Goal: Transaction & Acquisition: Purchase product/service

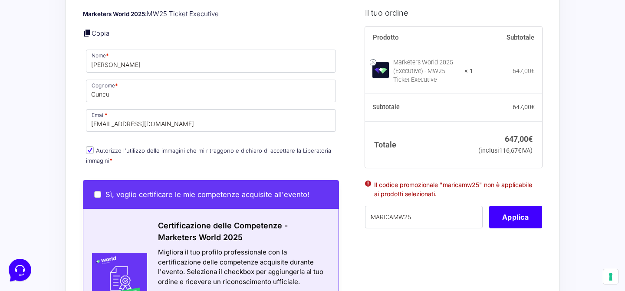
drag, startPoint x: 430, startPoint y: 235, endPoint x: 340, endPoint y: 226, distance: 90.4
click at [340, 226] on form "Informazioni Cliente Hai già un account? Accedi Indirizzo Email * luigi.cuncu19…" at bounding box center [312, 184] width 459 height 945
type input "MARICAMW25"
click at [505, 228] on button "Applica" at bounding box center [515, 216] width 53 height 23
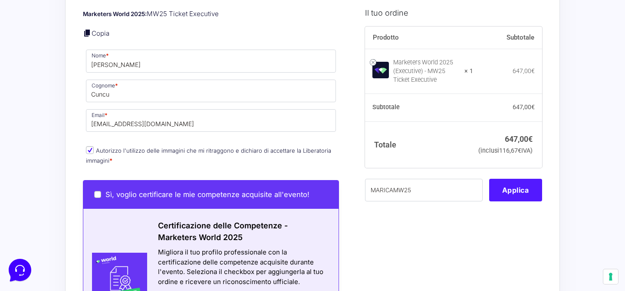
click at [516, 230] on div "I prodotti selezionati Marketers World 2025 (Executive) - MW25 Ticket Executive…" at bounding box center [451, 184] width 184 height 945
click at [522, 201] on button "Applica" at bounding box center [515, 189] width 53 height 23
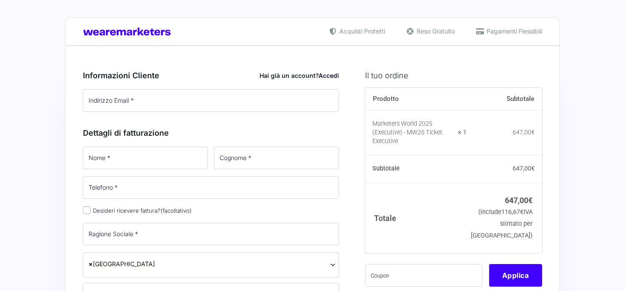
type input "[PERSON_NAME][EMAIL_ADDRESS][DOMAIN_NAME]"
type input "[PERSON_NAME]"
type input "Cuncu"
type input "3404128203"
select select
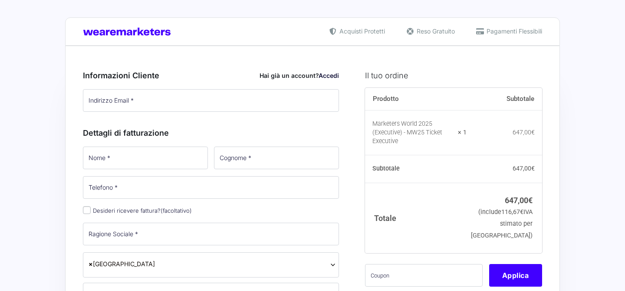
type input "[PERSON_NAME]"
type input "Cuncu"
type input "[PERSON_NAME][EMAIL_ADDRESS][DOMAIN_NAME]"
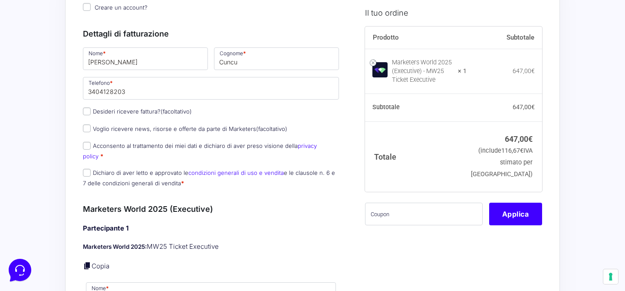
scroll to position [122, 0]
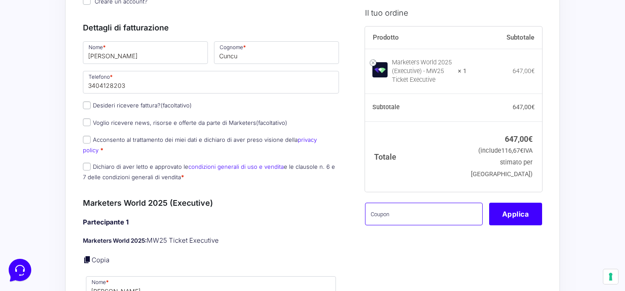
click at [426, 221] on input "text" at bounding box center [424, 213] width 118 height 23
paste input "MARICAMW25"
type input "MARICAMW25"
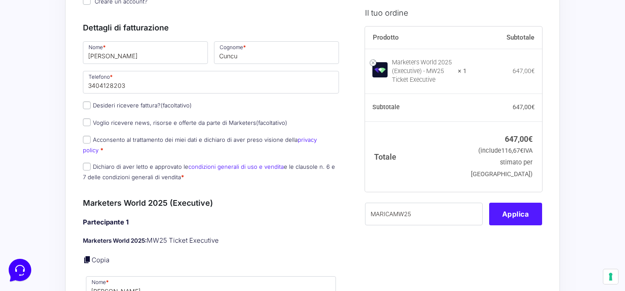
click at [510, 225] on button "Applica" at bounding box center [515, 213] width 53 height 23
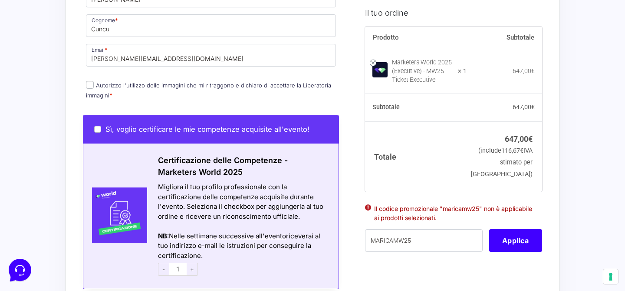
scroll to position [417, 0]
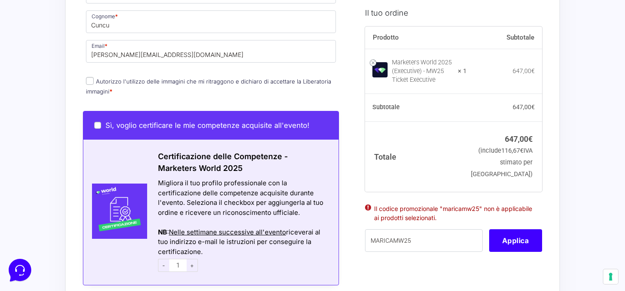
click at [92, 77] on input "Autorizzo l'utilizzo delle immagini che mi ritraggono e dichiaro di accettare l…" at bounding box center [90, 81] width 8 height 8
checkbox input "true"
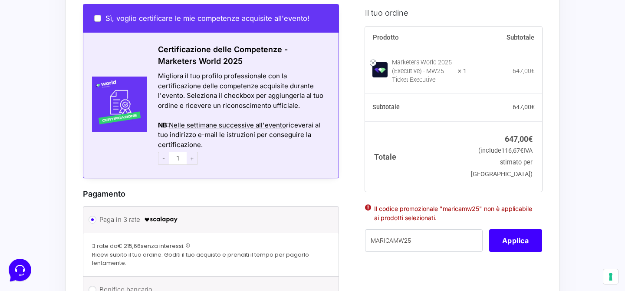
scroll to position [523, 0]
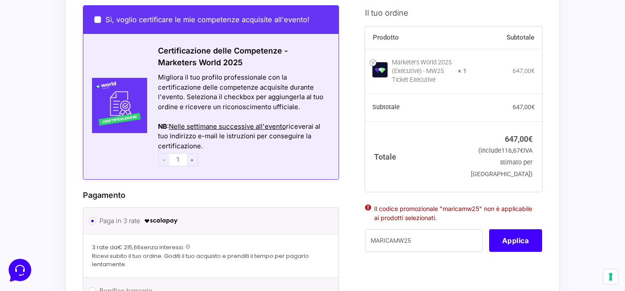
click at [162, 153] on span "-" at bounding box center [163, 159] width 11 height 13
click at [166, 153] on span "-" at bounding box center [163, 159] width 11 height 13
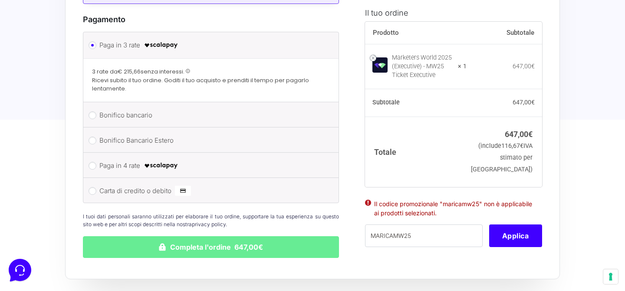
scroll to position [699, 0]
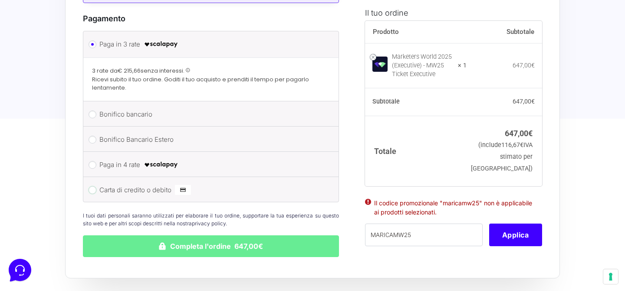
click at [93, 186] on input "Carta di credito o debito" at bounding box center [93, 190] width 8 height 8
radio input "true"
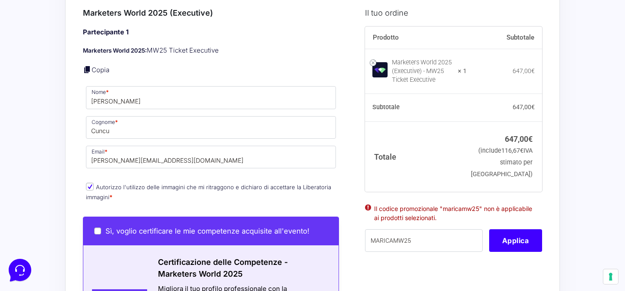
scroll to position [320, 0]
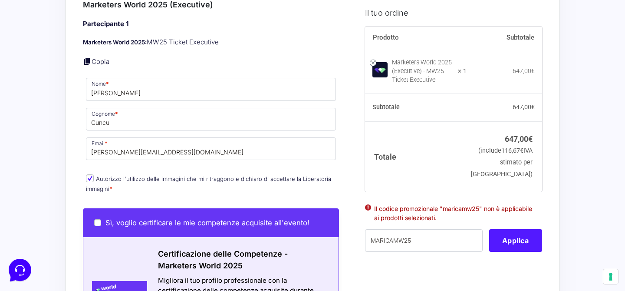
click at [521, 251] on button "Applica" at bounding box center [515, 240] width 53 height 23
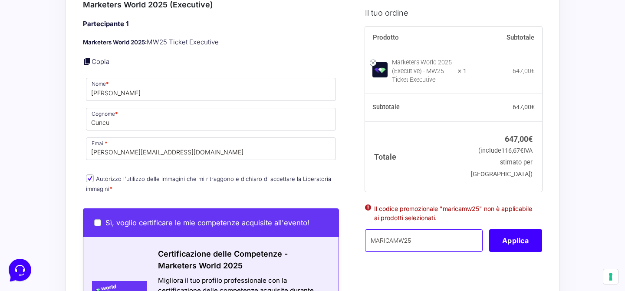
drag, startPoint x: 443, startPoint y: 251, endPoint x: 336, endPoint y: 235, distance: 108.4
click at [336, 235] on form "Informazioni Cliente Hai già un account? Accedi Indirizzo Email * [PERSON_NAME]…" at bounding box center [312, 225] width 459 height 970
paste input "MARICAMW25"
type input "MARICAMW25"
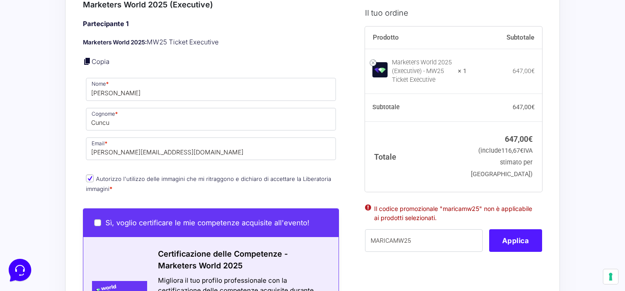
click at [516, 251] on button "Applica" at bounding box center [515, 240] width 53 height 23
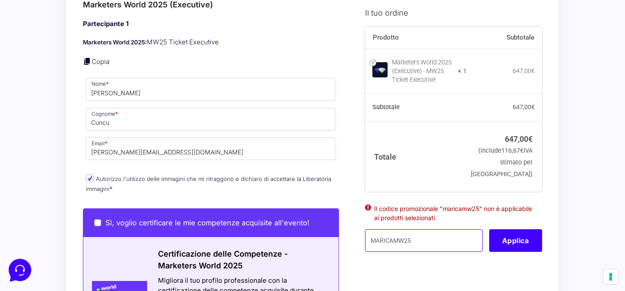
click at [422, 251] on input "MARICAMW25" at bounding box center [424, 240] width 118 height 23
drag, startPoint x: 422, startPoint y: 252, endPoint x: 335, endPoint y: 248, distance: 86.9
click at [335, 248] on form "Informazioni Cliente Hai già un account? Accedi Indirizzo Email * [PERSON_NAME]…" at bounding box center [312, 225] width 459 height 970
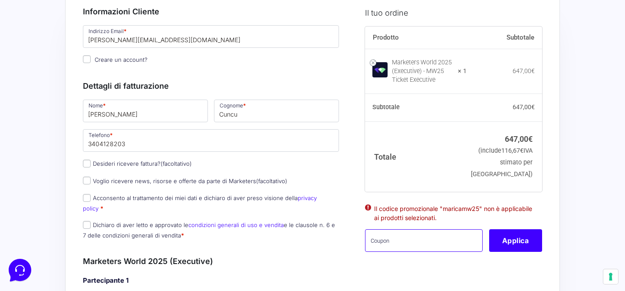
scroll to position [63, 0]
paste input "MARICAMW25"
type input "MARICAMW25"
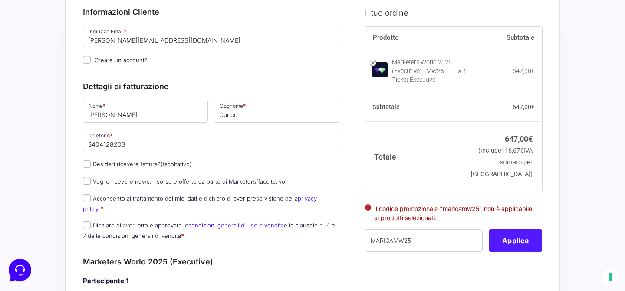
click at [528, 243] on button "Applica" at bounding box center [515, 240] width 53 height 23
click at [86, 201] on input "Acconsento al trattamento dei miei dati e dichiaro di aver preso visione della …" at bounding box center [87, 198] width 8 height 8
checkbox input "true"
click at [89, 221] on input "Dichiaro di aver letto e approvato le condizioni generali di uso e vendita e le…" at bounding box center [87, 225] width 8 height 8
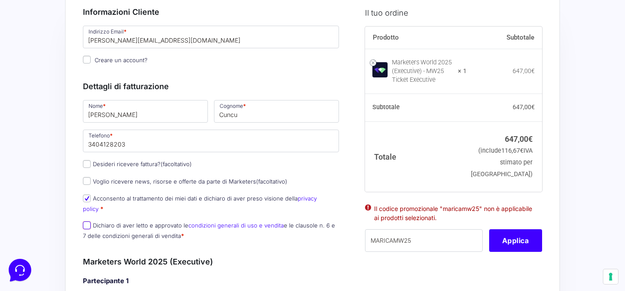
checkbox input "true"
click at [508, 247] on button "Applica" at bounding box center [515, 240] width 53 height 23
click at [435, 251] on input "MARICAMW25" at bounding box center [424, 240] width 118 height 23
type input "M"
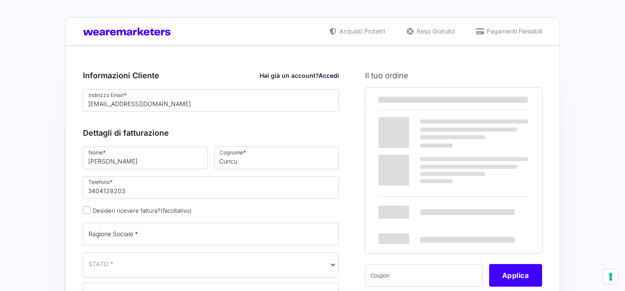
select select
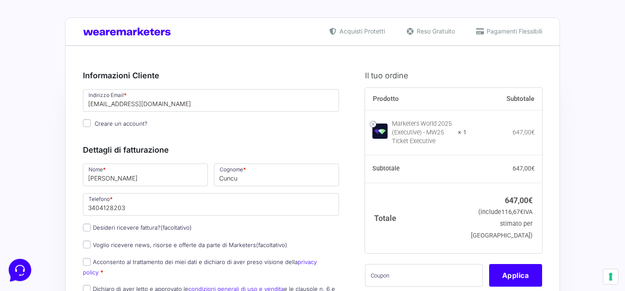
click at [162, 36] on div "Acquisti Protetti Reso Gratuito Pagamenti Flessibili" at bounding box center [312, 31] width 495 height 28
click at [162, 33] on img at bounding box center [129, 31] width 92 height 8
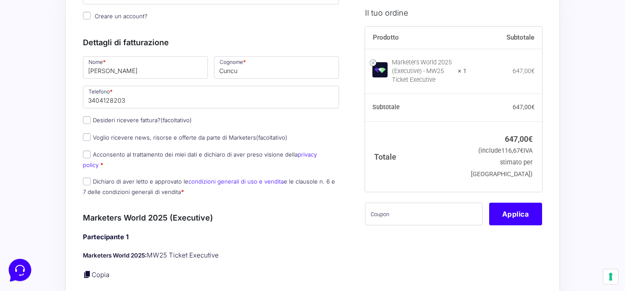
scroll to position [111, 0]
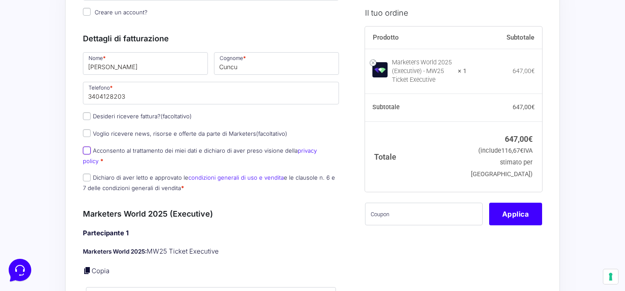
click at [85, 150] on input "Acconsento al trattamento dei miei dati e dichiaro di aver preso visione della …" at bounding box center [87, 150] width 8 height 8
checkbox input "true"
click at [89, 173] on input "Dichiaro di aver letto e approvato le condizioni generali di uso e vendita e le…" at bounding box center [87, 177] width 8 height 8
checkbox input "true"
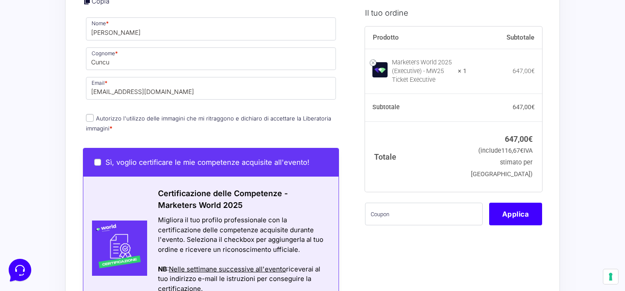
scroll to position [386, 0]
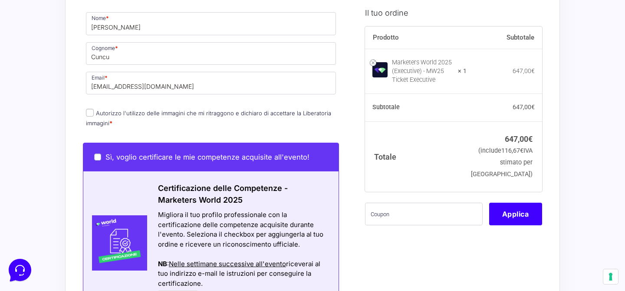
click at [90, 109] on input "Autorizzo l'utilizzo delle immagini che mi ritraggono e dichiaro di accettare l…" at bounding box center [90, 113] width 8 height 8
checkbox input "true"
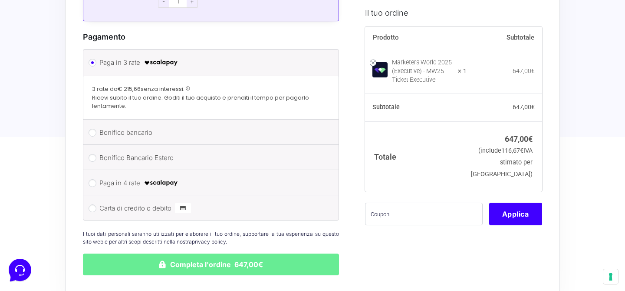
scroll to position [682, 0]
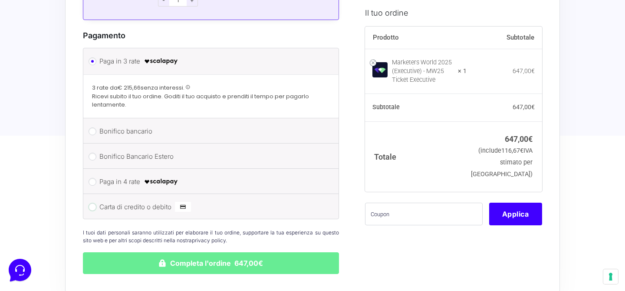
click at [92, 203] on input "Carta di credito o debito" at bounding box center [93, 207] width 8 height 8
radio input "true"
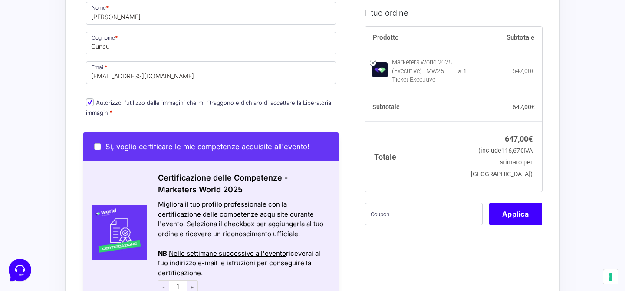
scroll to position [402, 0]
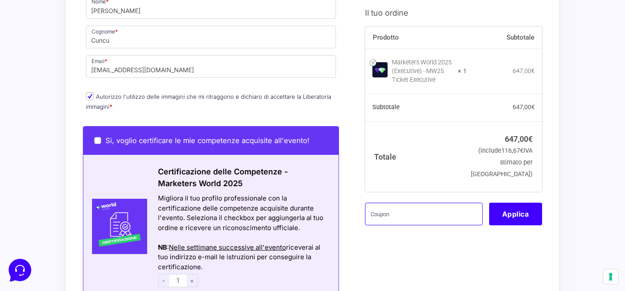
click at [401, 221] on input "text" at bounding box center [424, 213] width 118 height 23
paste input "MARICAMW25"
type input "MARICAMW25"
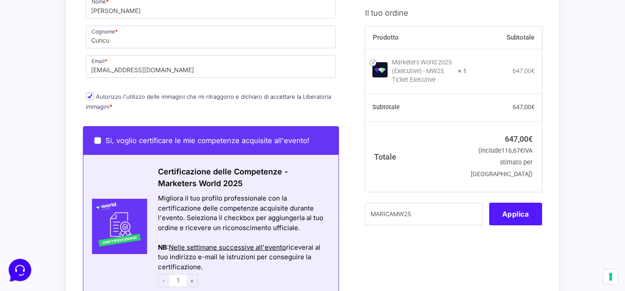
click at [506, 225] on button "Applica" at bounding box center [515, 213] width 53 height 23
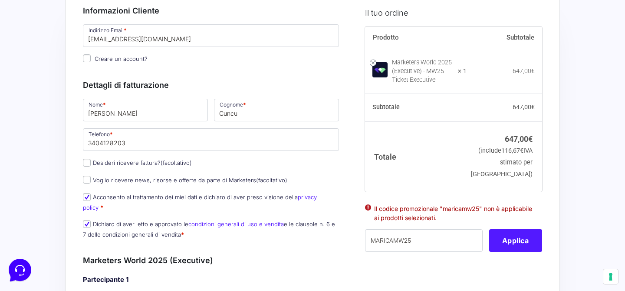
scroll to position [67, 0]
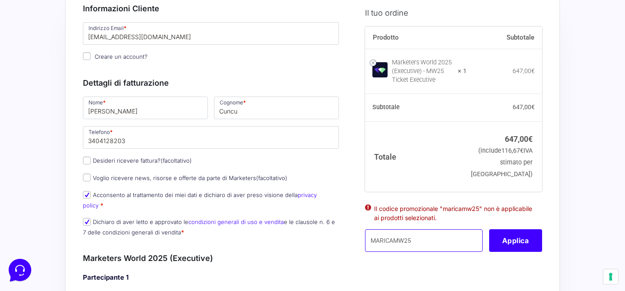
click at [416, 249] on input "MARICAMW25" at bounding box center [424, 240] width 118 height 23
click at [371, 251] on input "MARICAMW25" at bounding box center [424, 240] width 118 height 23
